Goal: Information Seeking & Learning: Learn about a topic

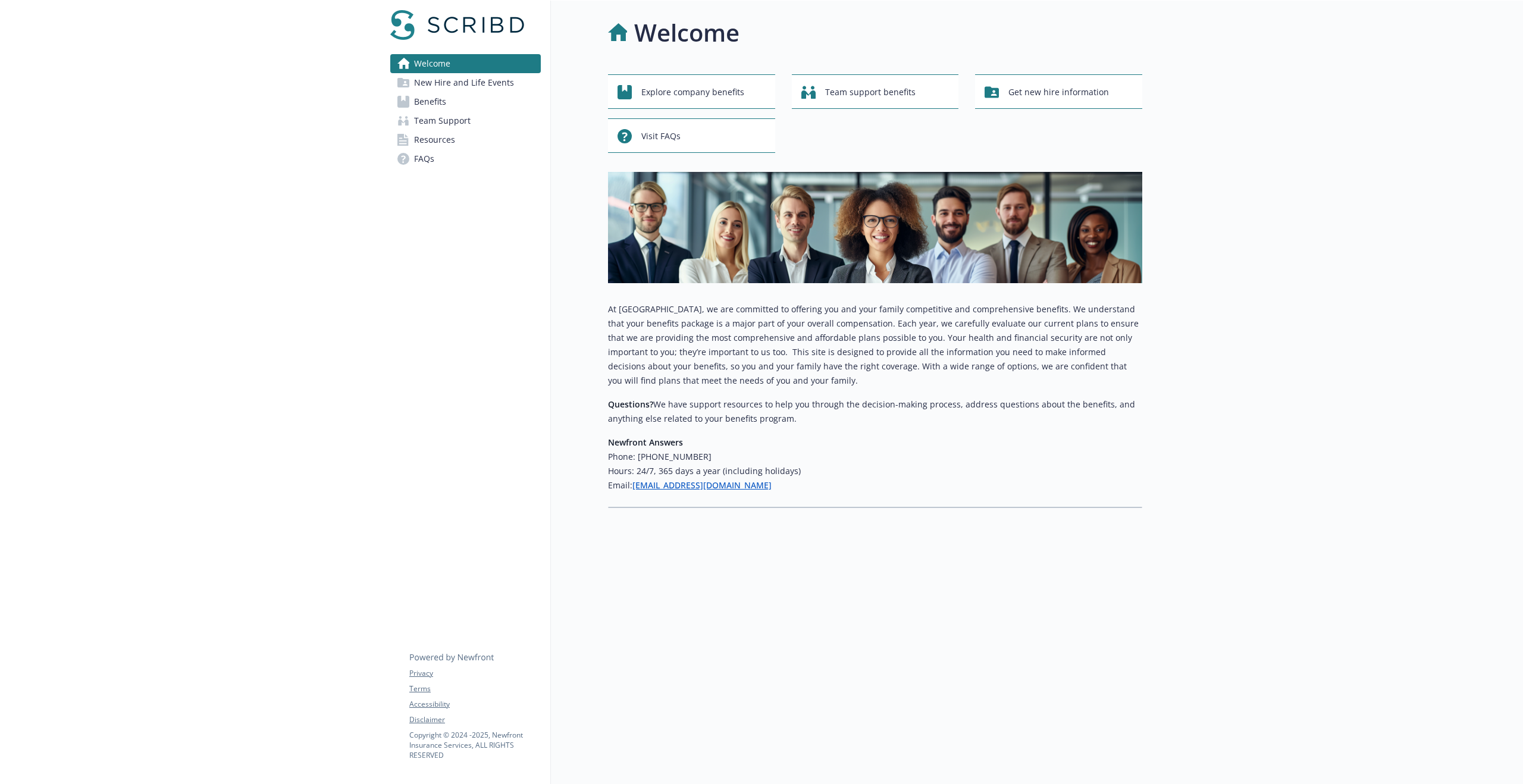
click at [444, 97] on span "Benefits" at bounding box center [430, 102] width 32 height 19
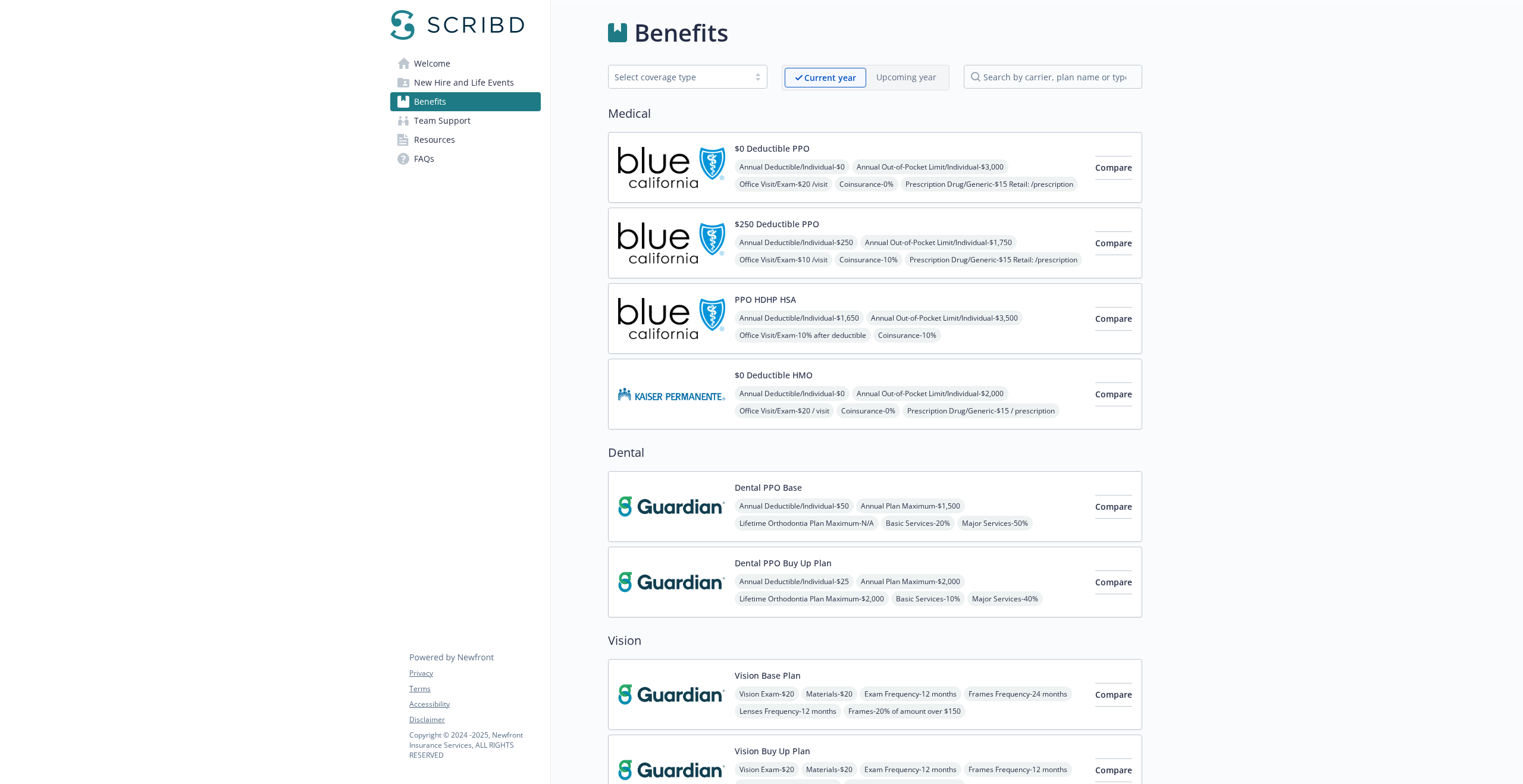
click at [690, 144] on img at bounding box center [671, 167] width 107 height 50
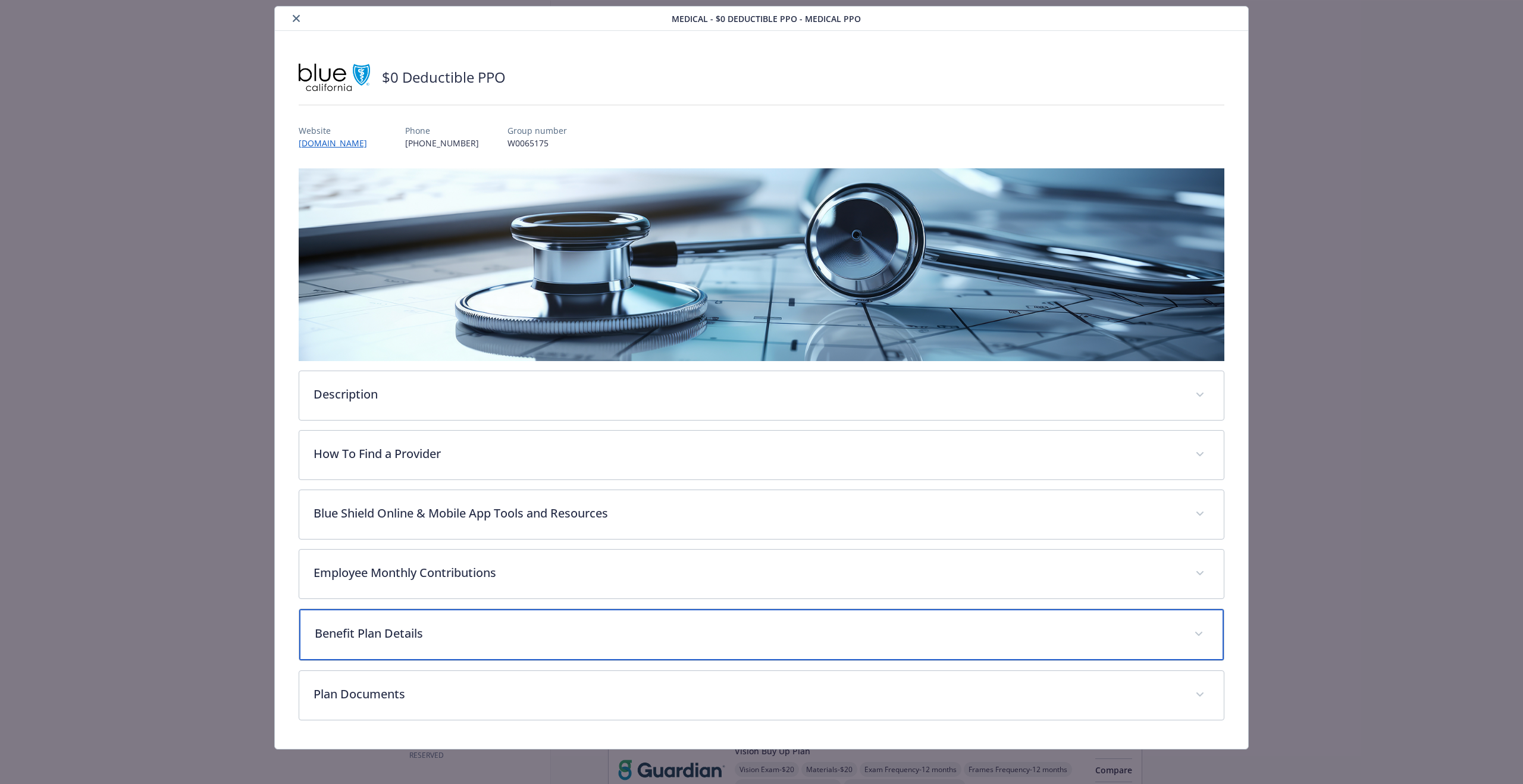
click at [583, 630] on p "Benefit Plan Details" at bounding box center [747, 633] width 865 height 18
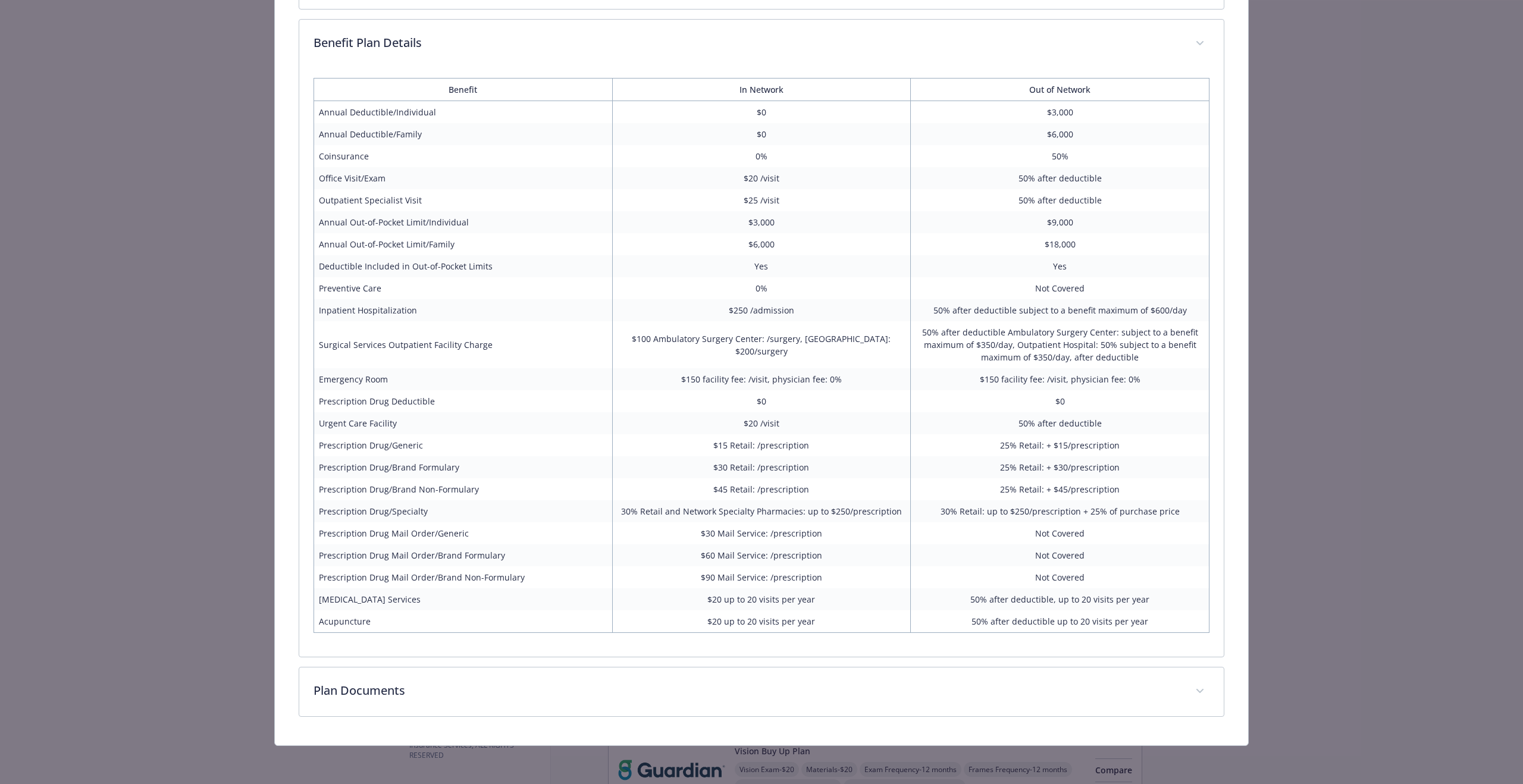
scroll to position [620, 0]
click at [637, 423] on td "$20 /visit" at bounding box center [761, 424] width 299 height 22
